Goal: Information Seeking & Learning: Learn about a topic

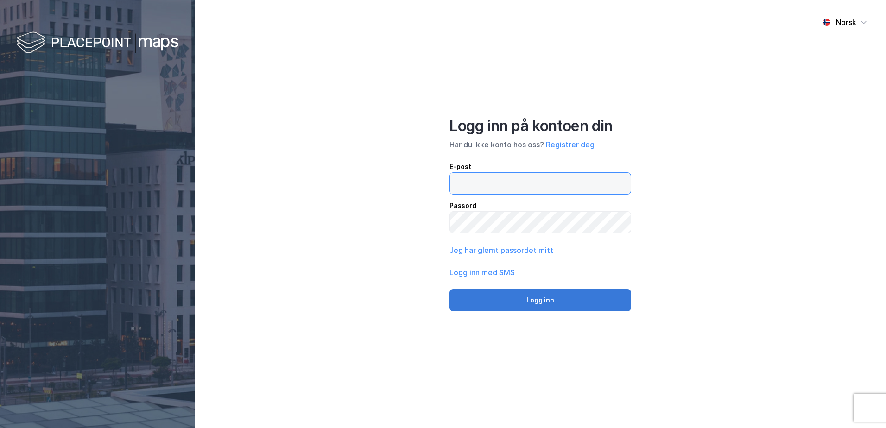
type input "[PERSON_NAME][EMAIL_ADDRESS][DOMAIN_NAME]"
click at [527, 300] on button "Logg inn" at bounding box center [540, 300] width 182 height 22
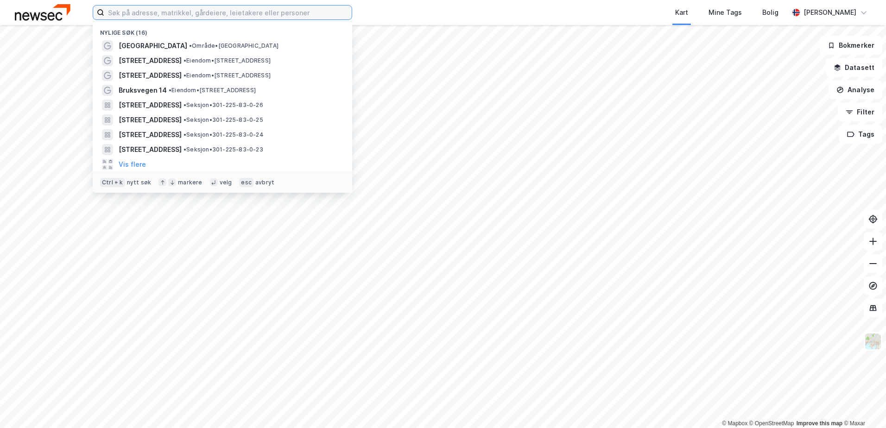
click at [191, 19] on input at bounding box center [227, 13] width 247 height 14
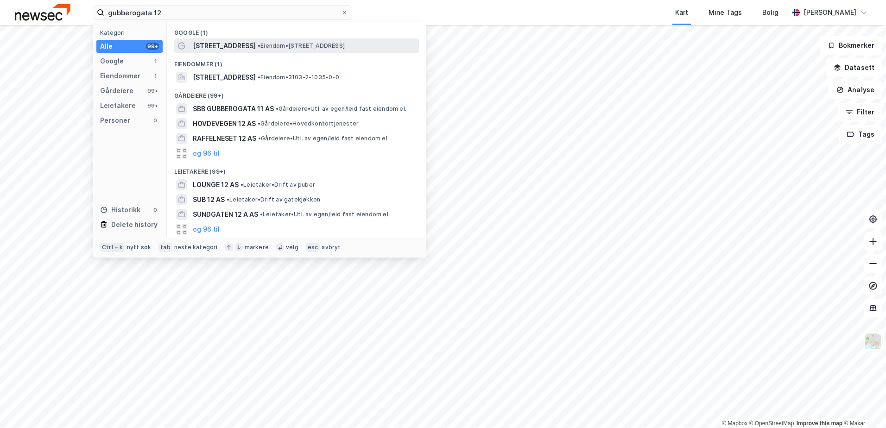
click at [264, 43] on span "• Eiendom • [STREET_ADDRESS]" at bounding box center [301, 45] width 87 height 7
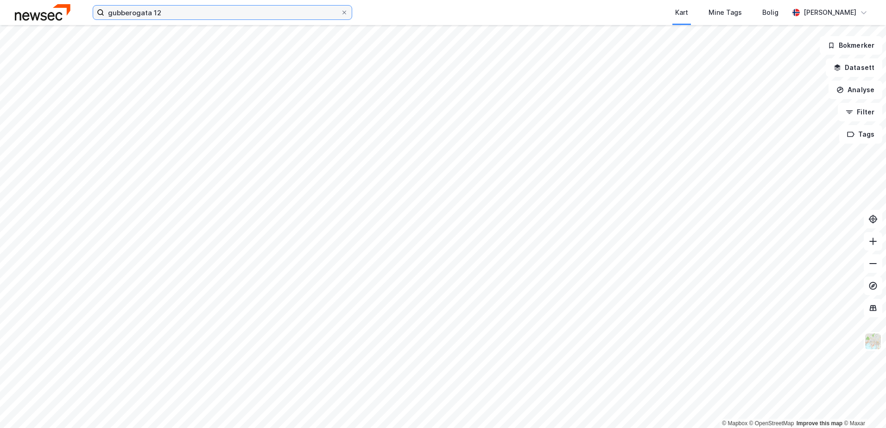
click at [196, 9] on input "gubberogata 12" at bounding box center [222, 13] width 236 height 14
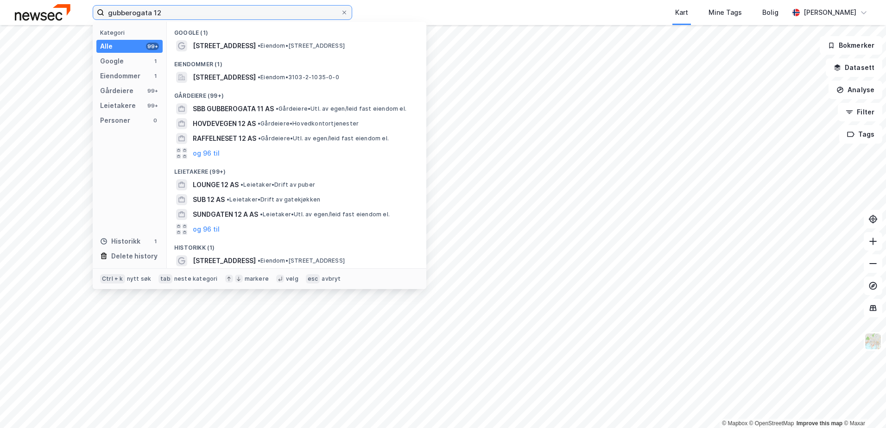
drag, startPoint x: 169, startPoint y: 13, endPoint x: 73, endPoint y: 5, distance: 96.7
click at [73, 5] on div "gubberogata 12 Kategori Alle 99+ Google 1 Eiendommer 1 Gårdeiere 99+ Leietakere…" at bounding box center [443, 12] width 886 height 25
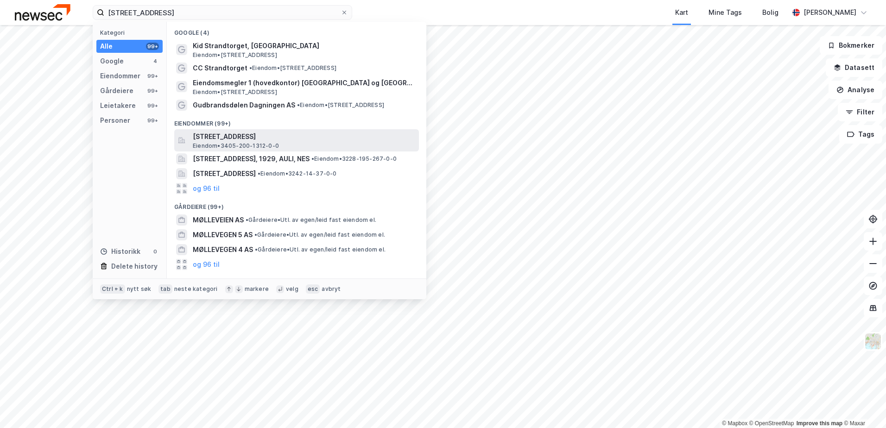
click at [271, 137] on span "[STREET_ADDRESS]" at bounding box center [304, 136] width 222 height 11
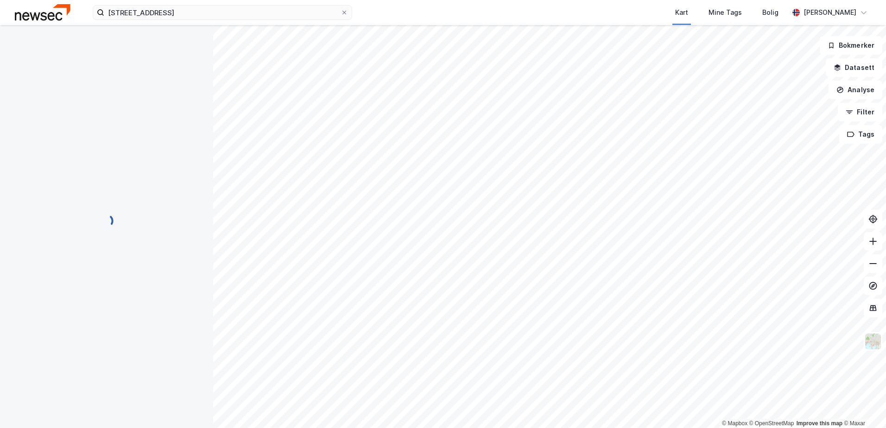
scroll to position [1, 0]
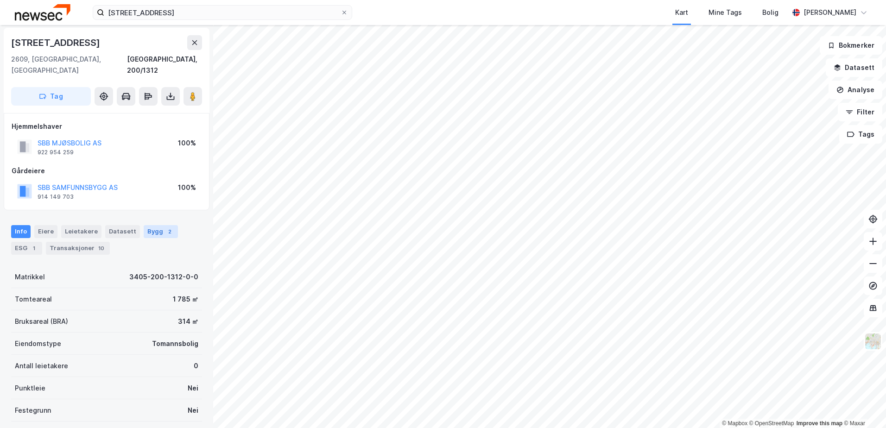
click at [144, 225] on div "Bygg 2" at bounding box center [161, 231] width 34 height 13
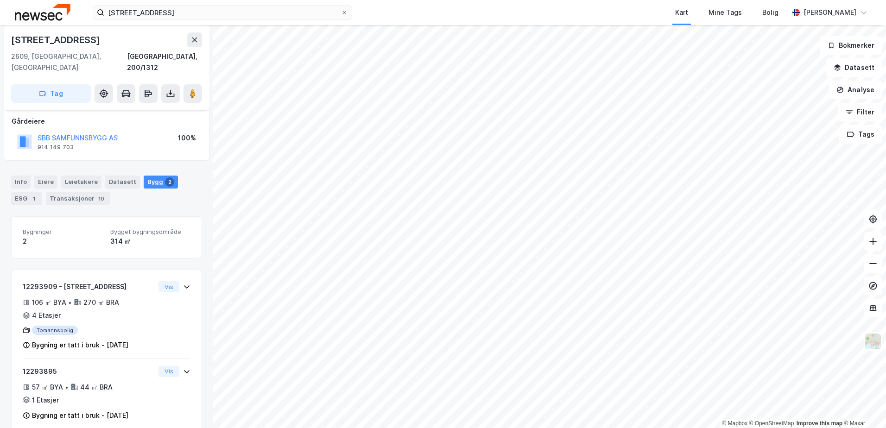
scroll to position [55, 0]
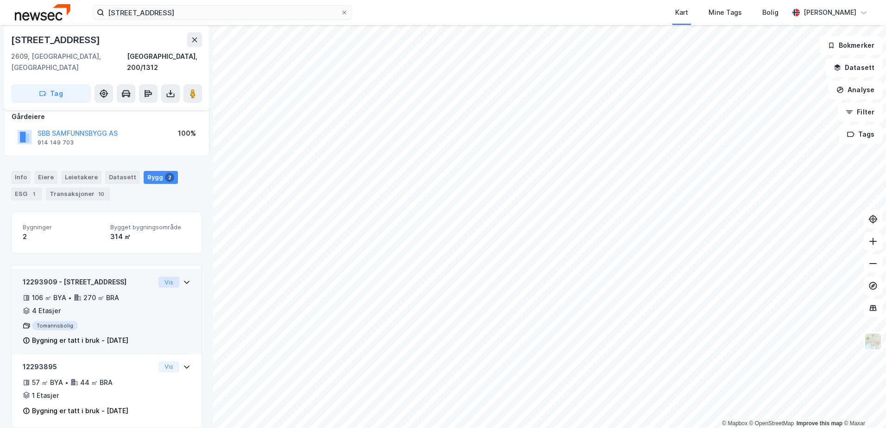
click at [163, 277] on button "Vis" at bounding box center [168, 282] width 21 height 11
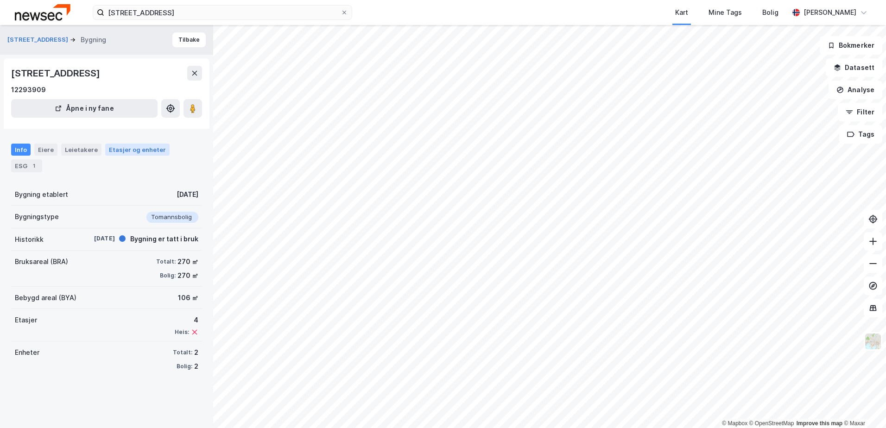
click at [122, 146] on div "Etasjer og enheter" at bounding box center [137, 149] width 57 height 8
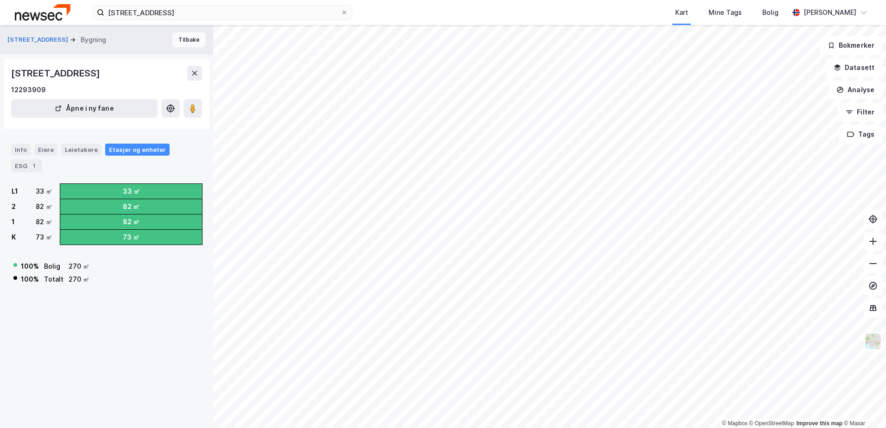
click at [174, 42] on button "Tilbake" at bounding box center [188, 39] width 33 height 15
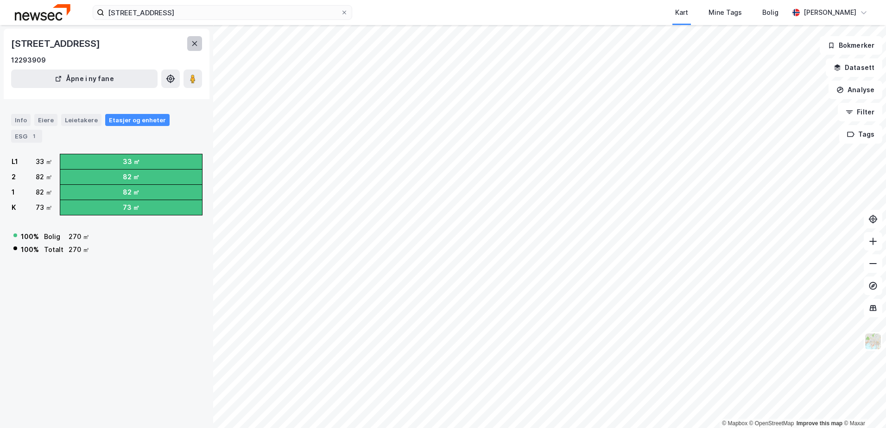
click at [197, 49] on button at bounding box center [194, 43] width 15 height 15
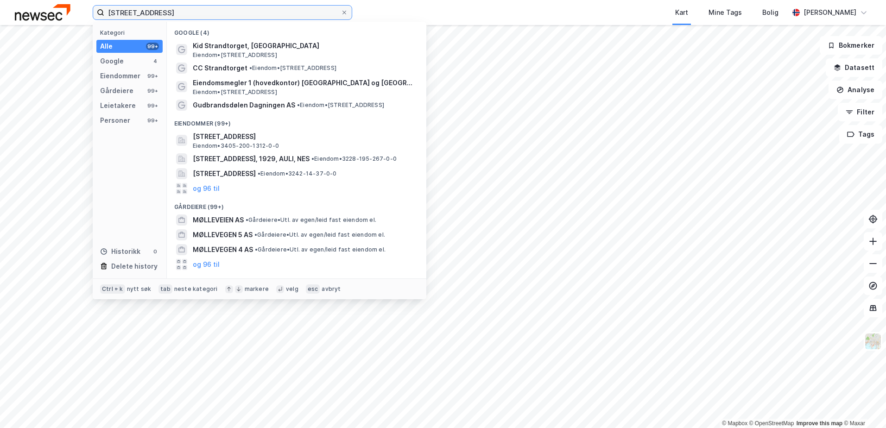
click at [156, 13] on input "[STREET_ADDRESS]" at bounding box center [222, 13] width 236 height 14
click at [153, 13] on input "[STREET_ADDRESS]" at bounding box center [222, 13] width 236 height 14
click at [142, 13] on input "[STREET_ADDRESS]" at bounding box center [222, 13] width 236 height 14
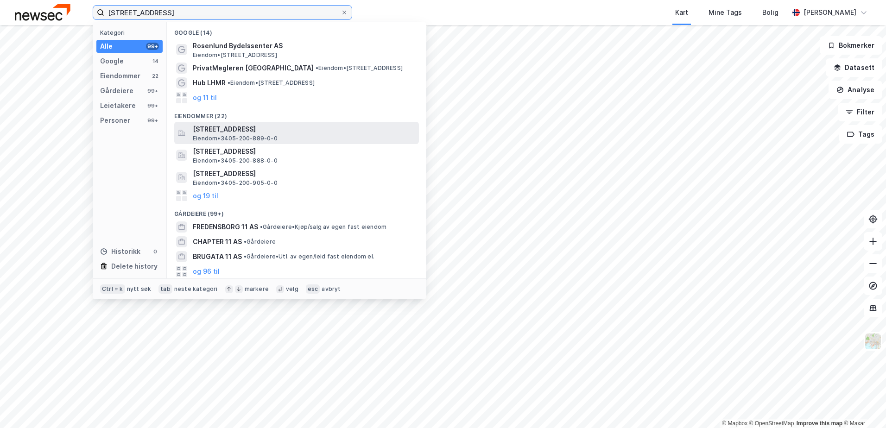
type input "[STREET_ADDRESS]"
click at [269, 129] on span "[STREET_ADDRESS]" at bounding box center [304, 129] width 222 height 11
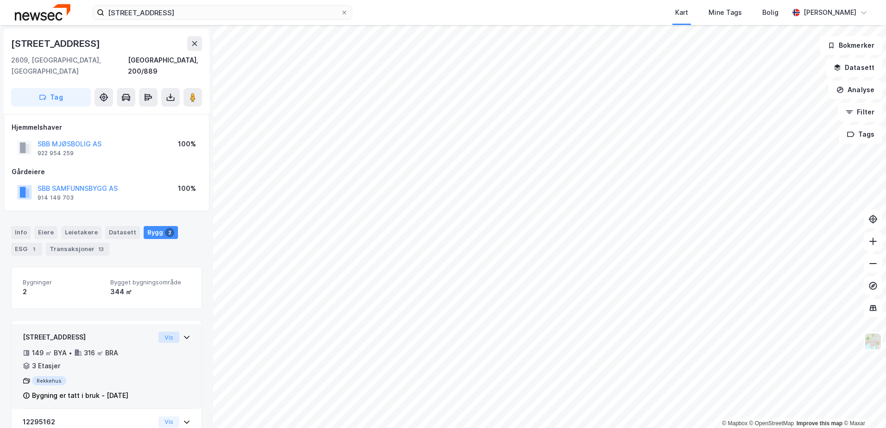
click at [158, 332] on button "Vis" at bounding box center [168, 337] width 21 height 11
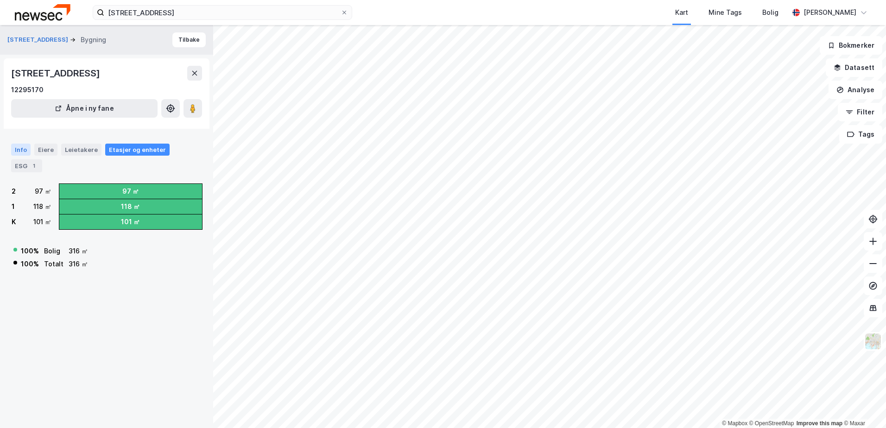
click at [14, 149] on div "Info" at bounding box center [20, 150] width 19 height 12
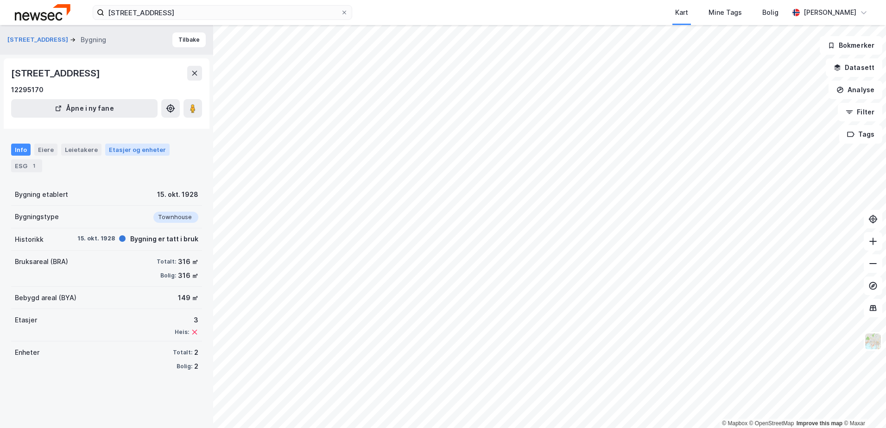
click at [126, 148] on div "Etasjer og enheter" at bounding box center [137, 149] width 57 height 8
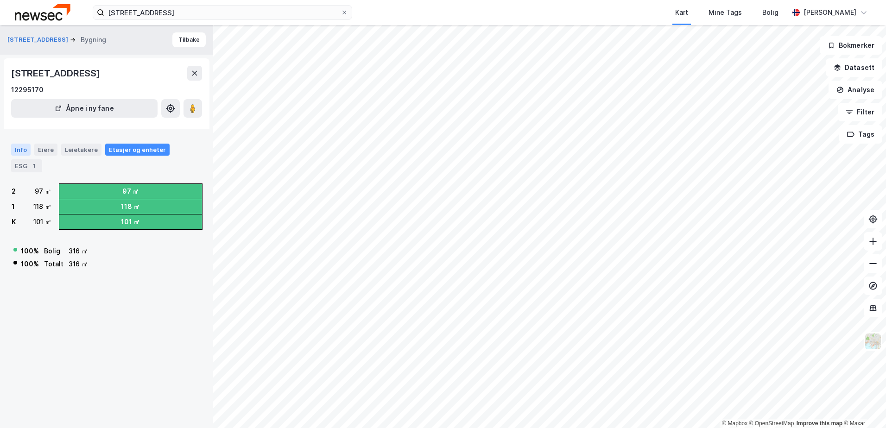
click at [15, 151] on div "Info" at bounding box center [20, 150] width 19 height 12
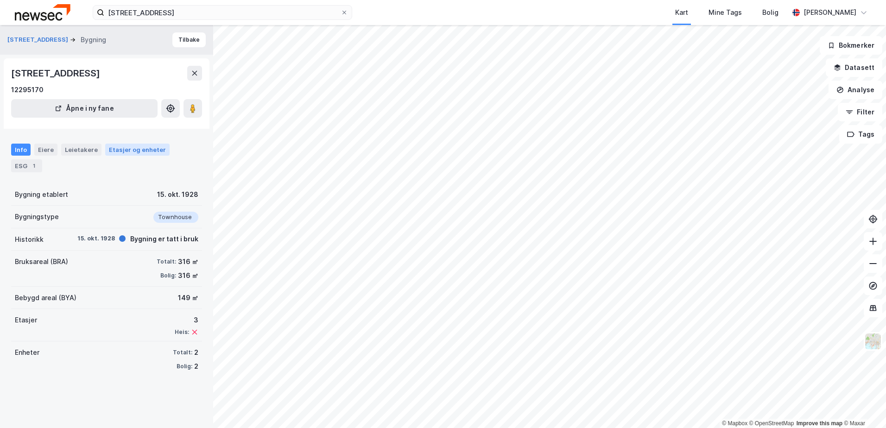
click at [128, 148] on div "Etasjer og enheter" at bounding box center [137, 149] width 57 height 8
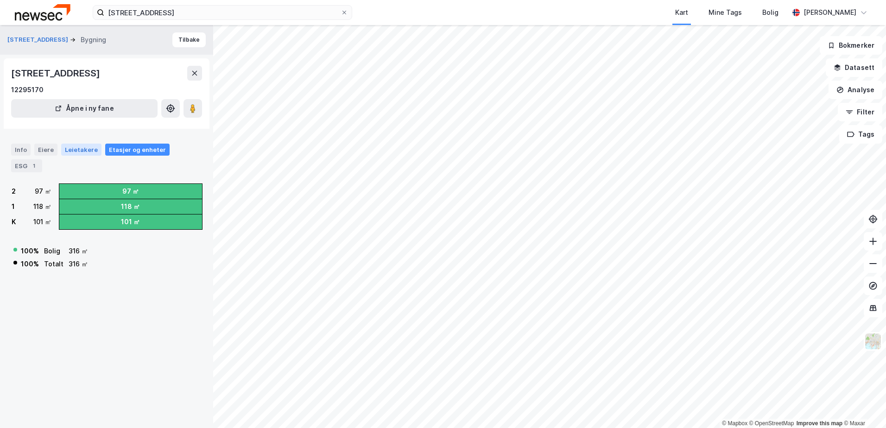
click at [83, 151] on div "Leietakere" at bounding box center [81, 150] width 40 height 12
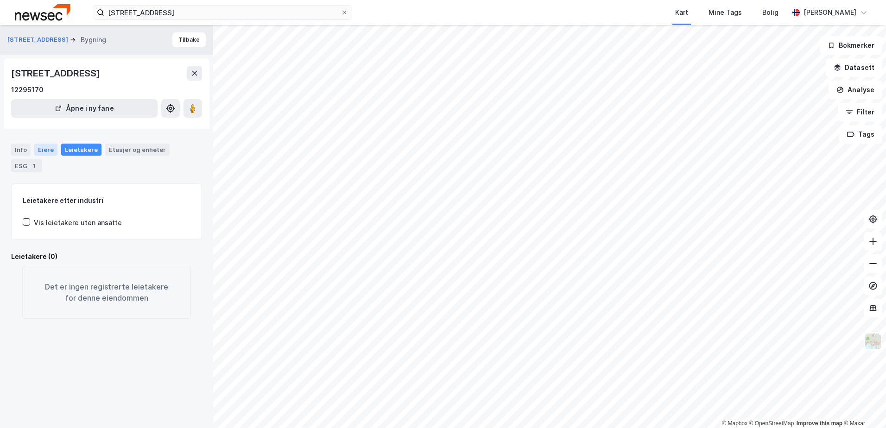
click at [38, 147] on div "Eiere" at bounding box center [45, 150] width 23 height 12
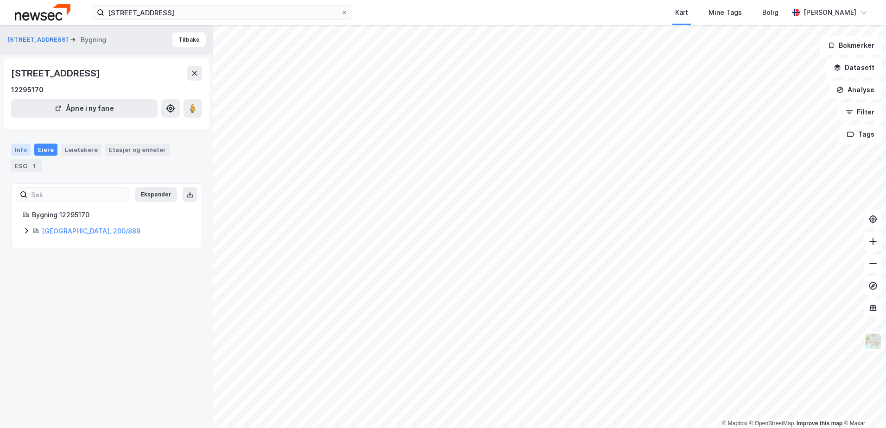
click at [26, 150] on div "Info" at bounding box center [20, 150] width 19 height 12
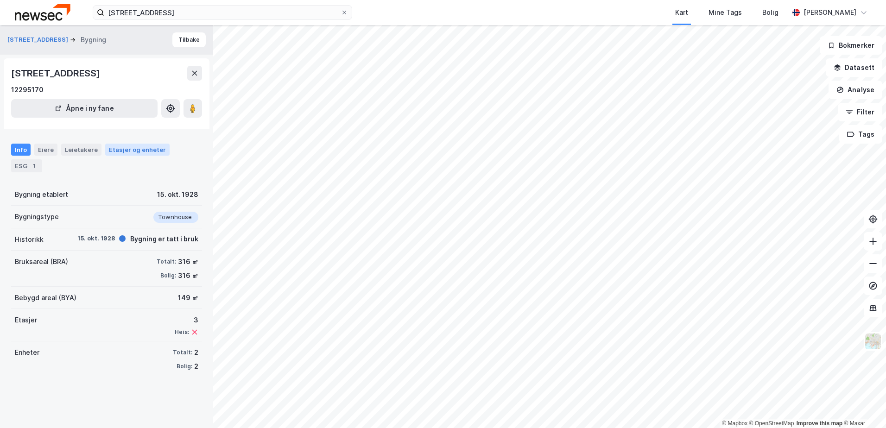
click at [129, 145] on div "Etasjer og enheter" at bounding box center [137, 149] width 57 height 8
